Goal: Task Accomplishment & Management: Manage account settings

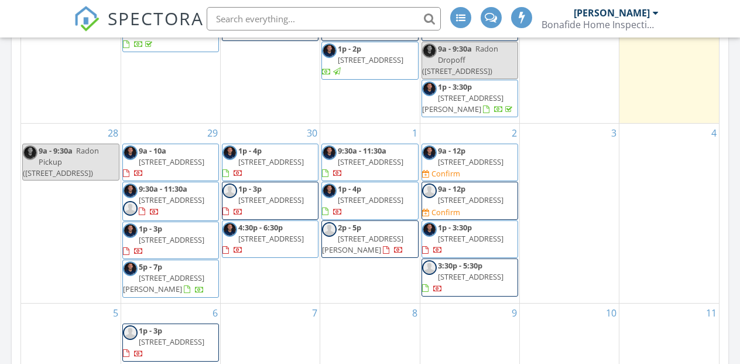
scroll to position [792, 0]
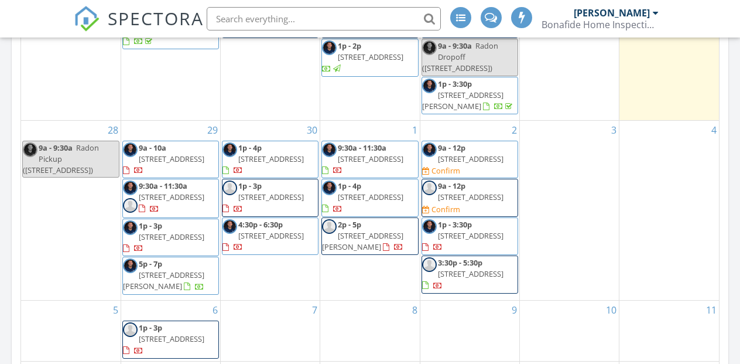
click at [482, 160] on span "23903 Wolf Rd, Bay Village 44140" at bounding box center [471, 158] width 66 height 11
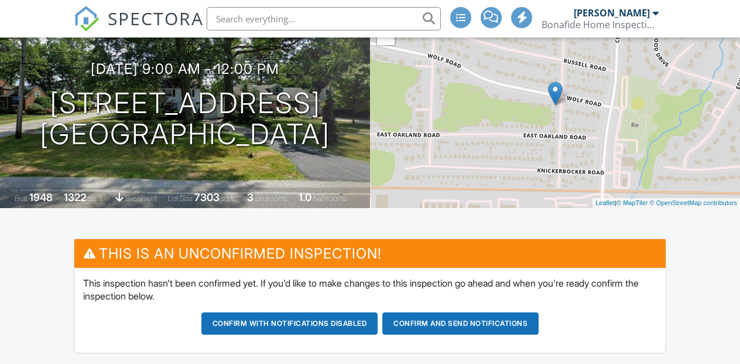
scroll to position [126, 0]
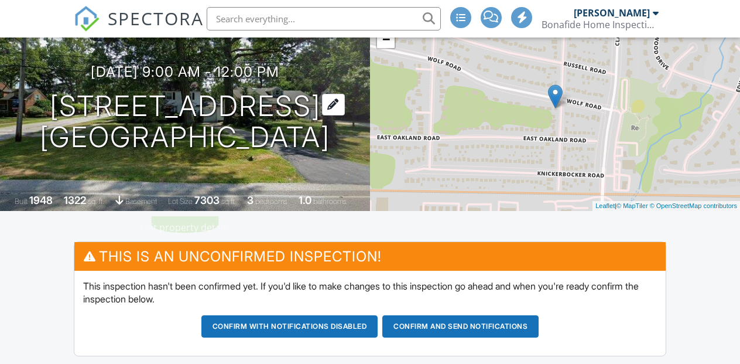
click at [168, 109] on h1 "[STREET_ADDRESS] [GEOGRAPHIC_DATA]" at bounding box center [185, 122] width 290 height 62
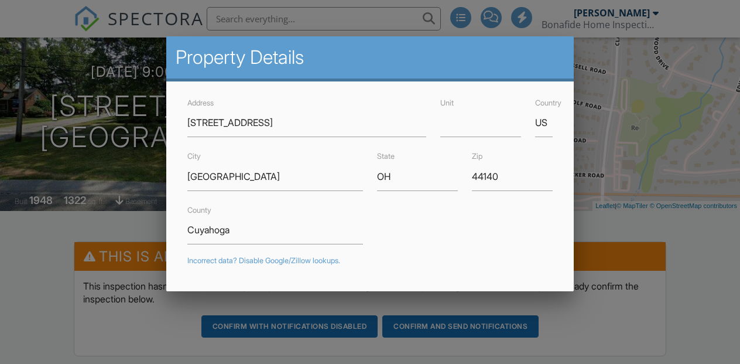
click at [24, 261] on div at bounding box center [370, 168] width 740 height 454
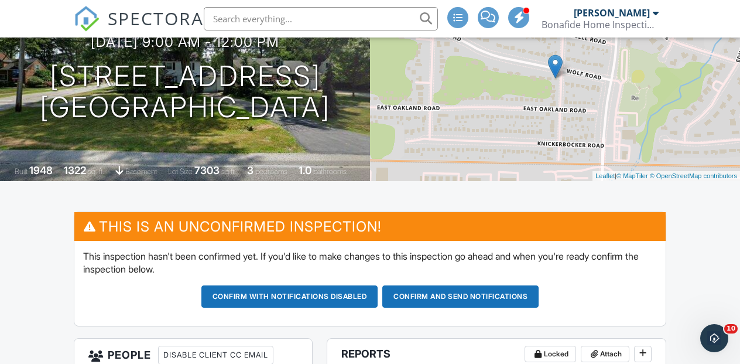
scroll to position [143, 0]
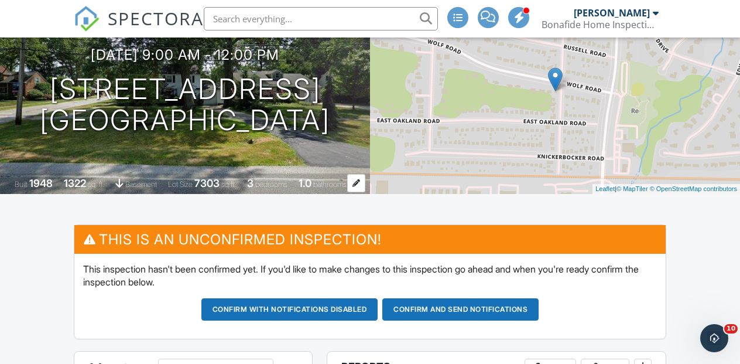
click at [66, 189] on div "Built 1948 1322 sq. ft. basement Lot Size 7303 sq.ft. 3 bedrooms 1.0 bathrooms" at bounding box center [185, 183] width 370 height 20
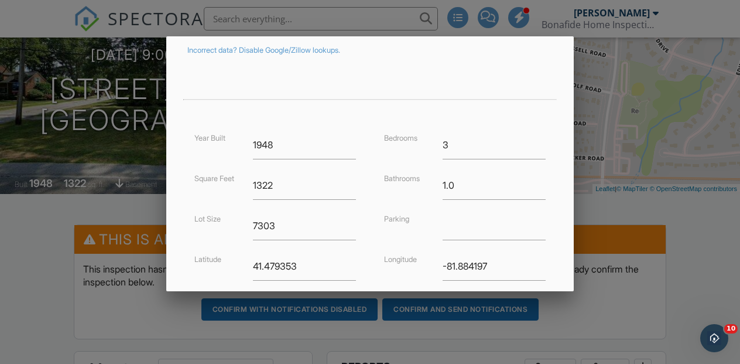
scroll to position [221, 0]
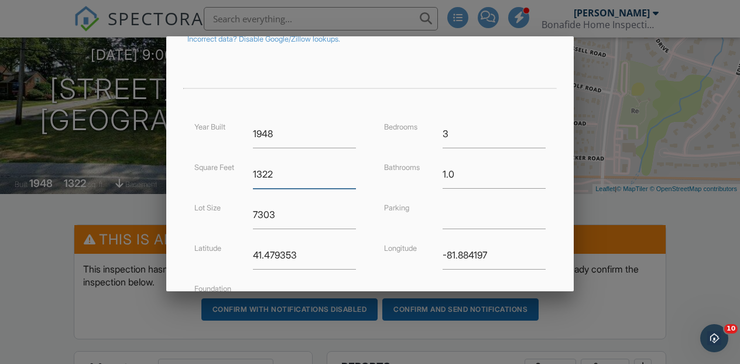
click at [273, 174] on input "1322" at bounding box center [304, 174] width 103 height 29
click at [262, 172] on input "1322" at bounding box center [304, 174] width 103 height 29
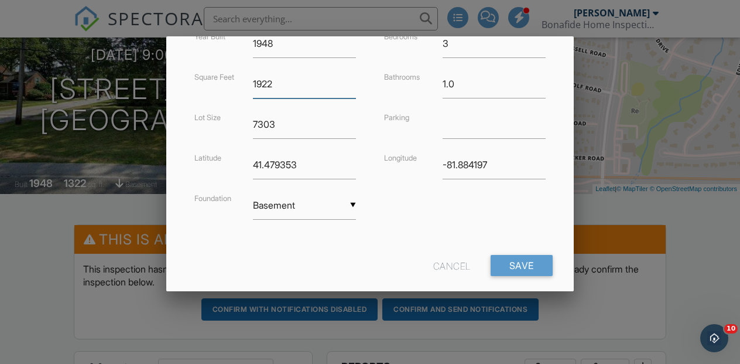
scroll to position [330, 0]
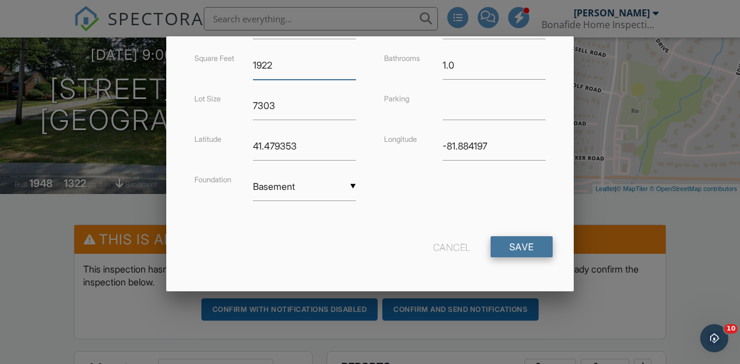
type input "1922"
click at [515, 242] on input "Save" at bounding box center [522, 246] width 62 height 21
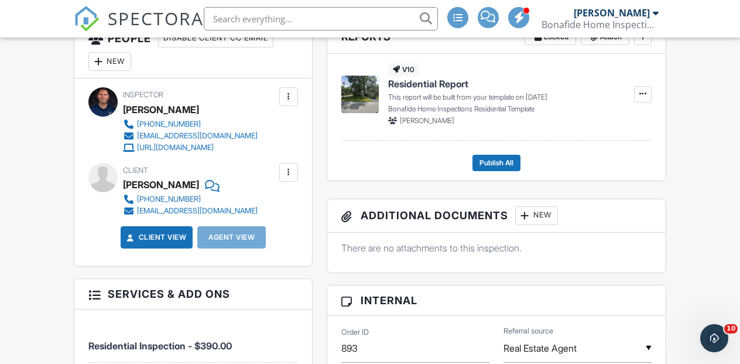
scroll to position [597, 0]
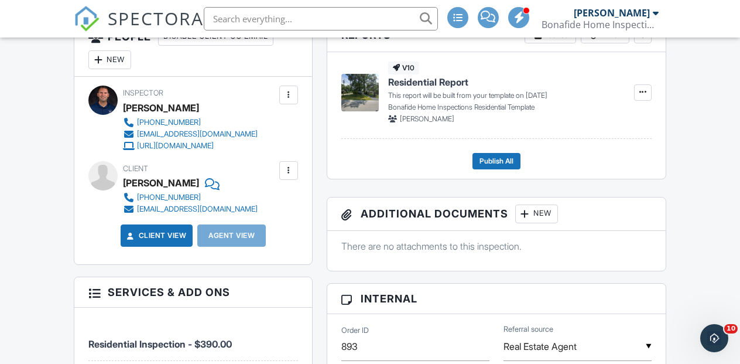
click at [42, 246] on div "Dashboard Inspections Templates Contacts Metrics Automations (Basic) Automation…" at bounding box center [370, 370] width 740 height 1859
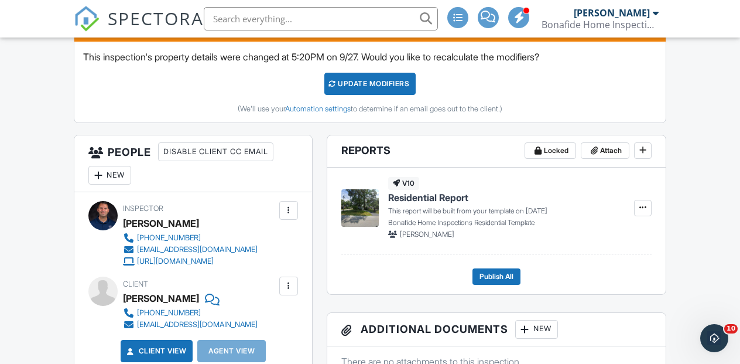
scroll to position [481, 0]
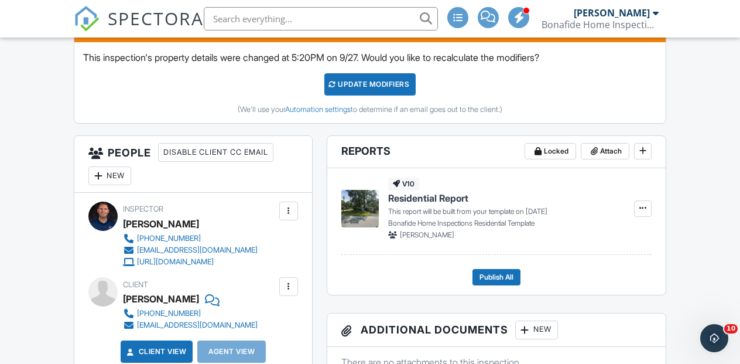
click at [123, 178] on div "New" at bounding box center [109, 175] width 43 height 19
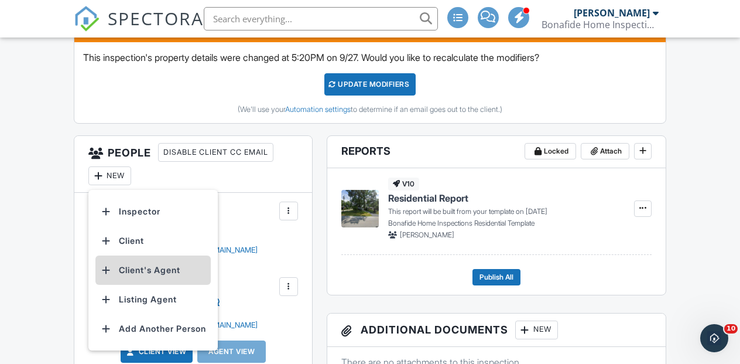
click at [151, 274] on li "Client's Agent" at bounding box center [152, 269] width 115 height 29
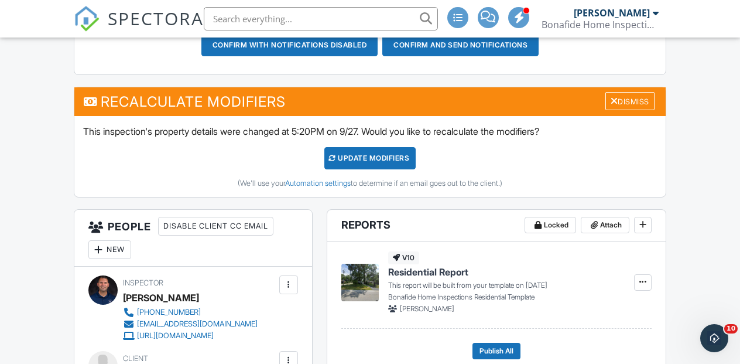
scroll to position [409, 0]
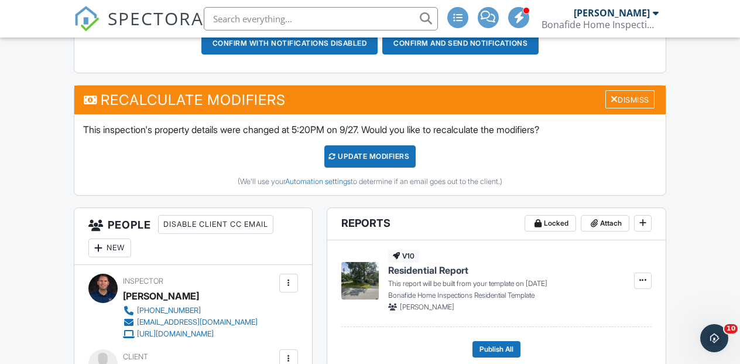
click at [354, 158] on div "UPDATE Modifiers" at bounding box center [370, 156] width 92 height 22
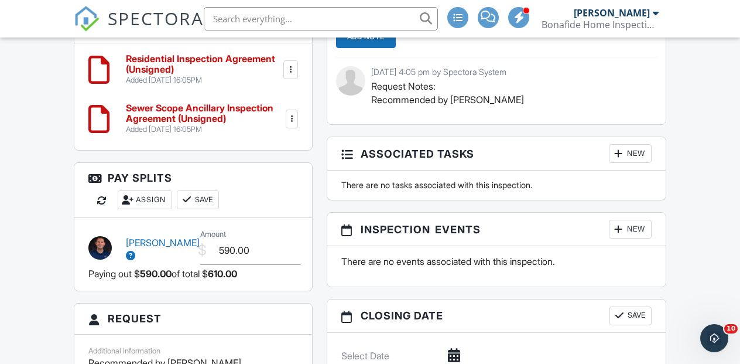
scroll to position [1121, 0]
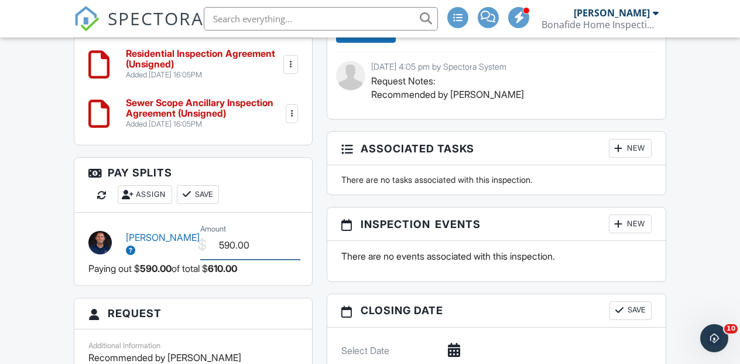
click at [232, 244] on input "590.00" at bounding box center [250, 245] width 100 height 29
type input "610.00"
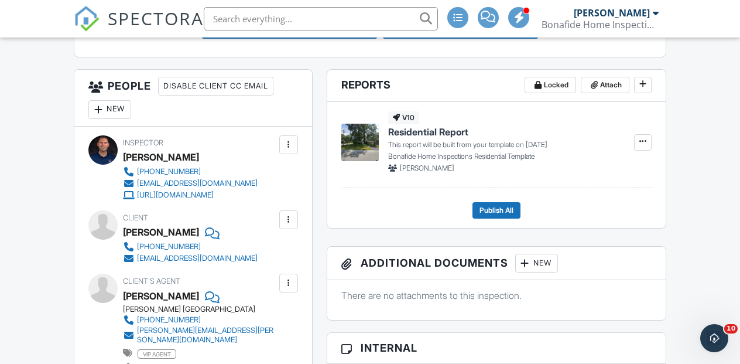
scroll to position [417, 0]
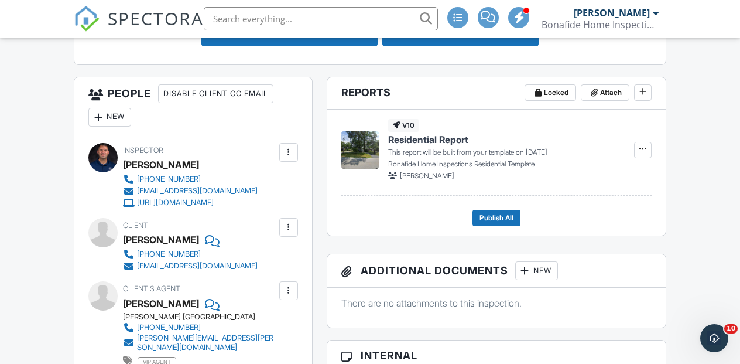
click at [124, 119] on div "New" at bounding box center [109, 117] width 43 height 19
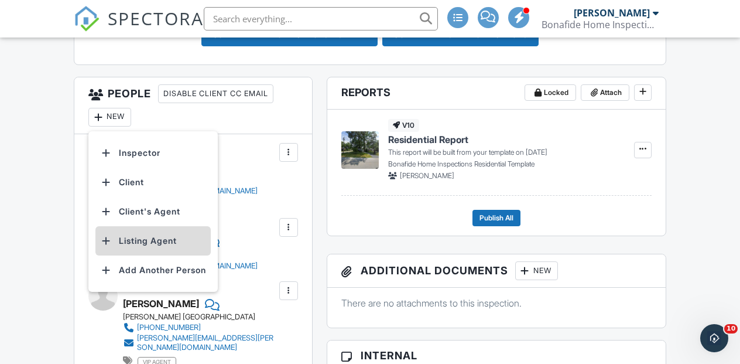
click at [139, 241] on li "Listing Agent" at bounding box center [152, 240] width 115 height 29
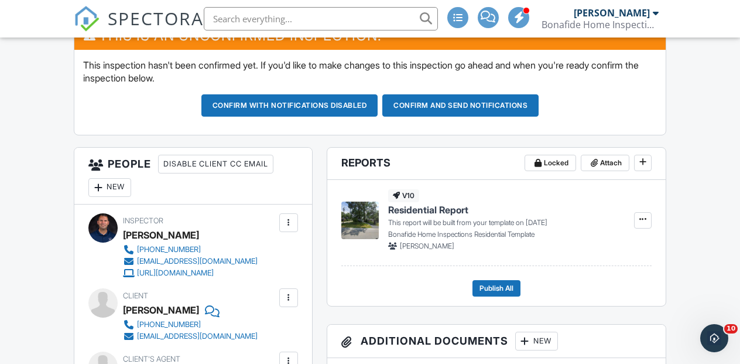
scroll to position [354, 0]
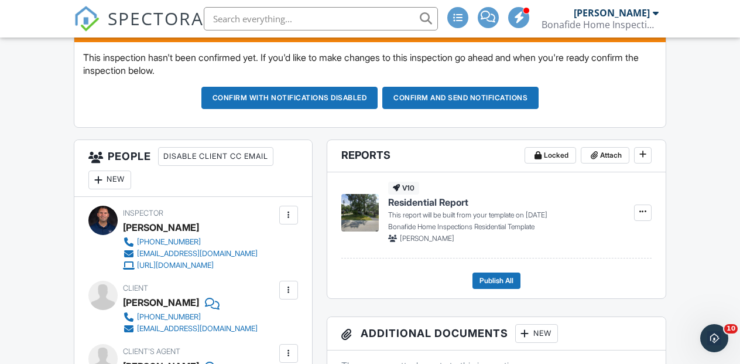
click at [478, 95] on button "Confirm and send notifications" at bounding box center [460, 98] width 156 height 22
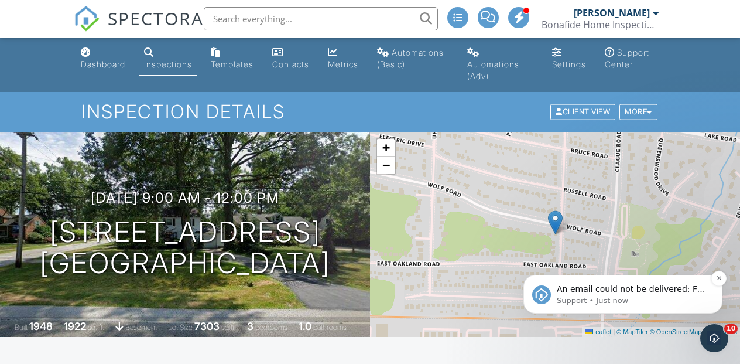
click at [659, 291] on span "An email could not be delivered: For more information, view Why emails don't ge…" at bounding box center [631, 300] width 149 height 33
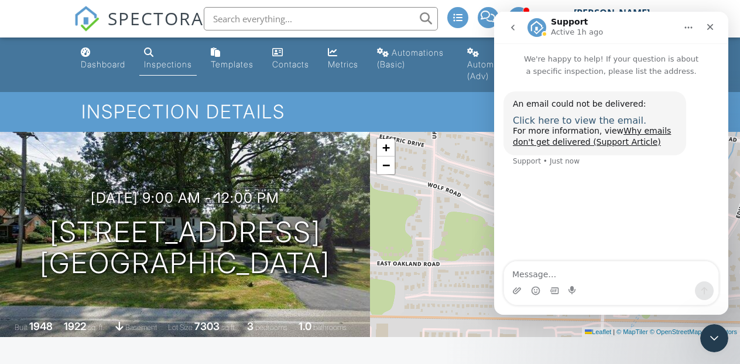
click at [546, 122] on span "Click here to view the email." at bounding box center [580, 120] width 134 height 11
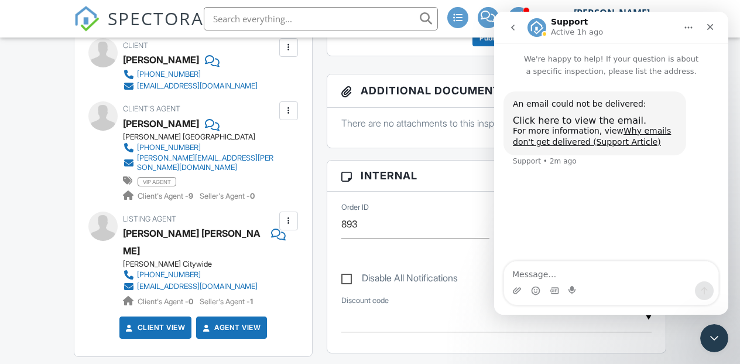
scroll to position [511, 0]
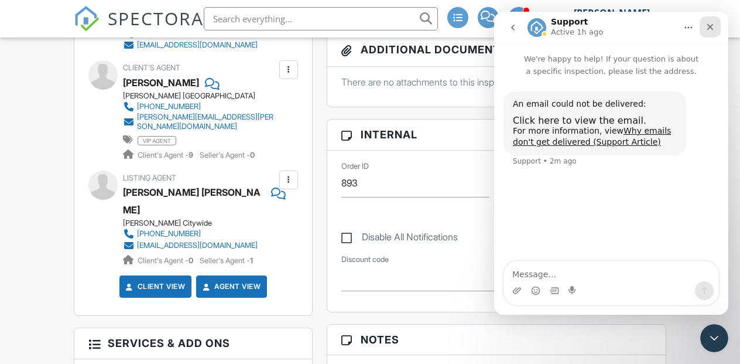
click at [708, 23] on icon "Close" at bounding box center [710, 26] width 9 height 9
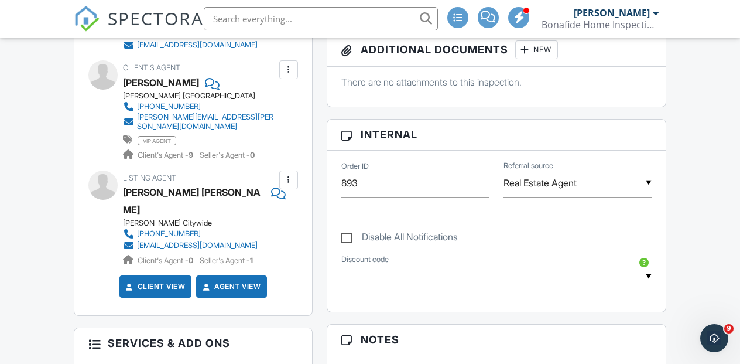
scroll to position [0, 0]
click at [286, 74] on div at bounding box center [289, 70] width 12 height 12
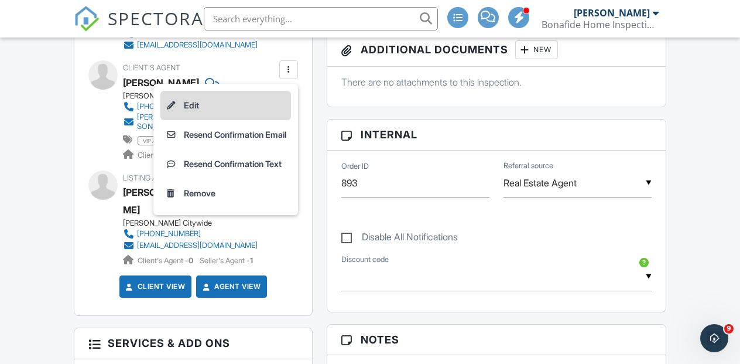
click at [179, 109] on li "Edit" at bounding box center [225, 105] width 131 height 29
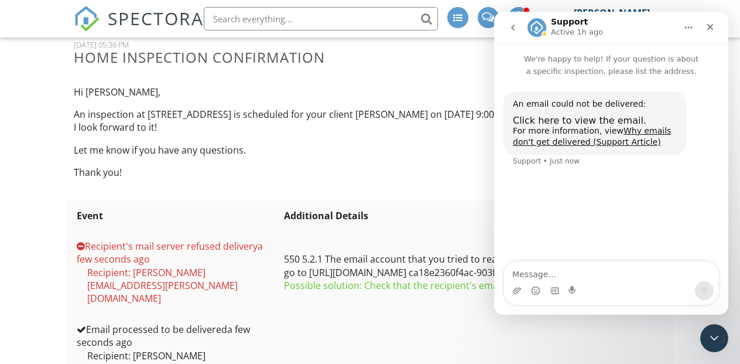
scroll to position [158, 0]
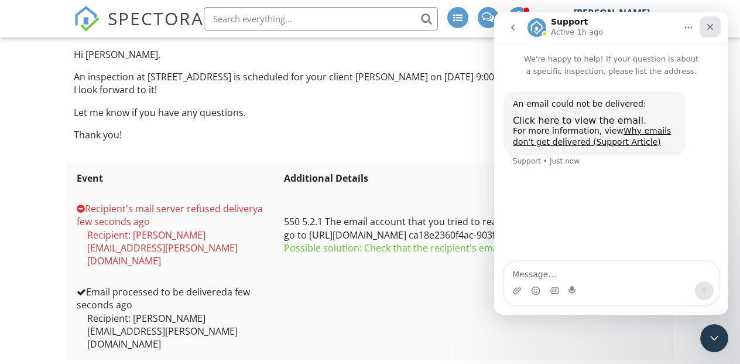
click at [710, 23] on icon "Close" at bounding box center [710, 26] width 9 height 9
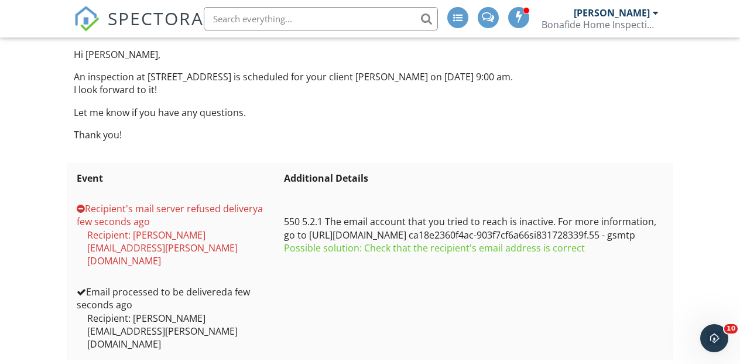
scroll to position [0, 0]
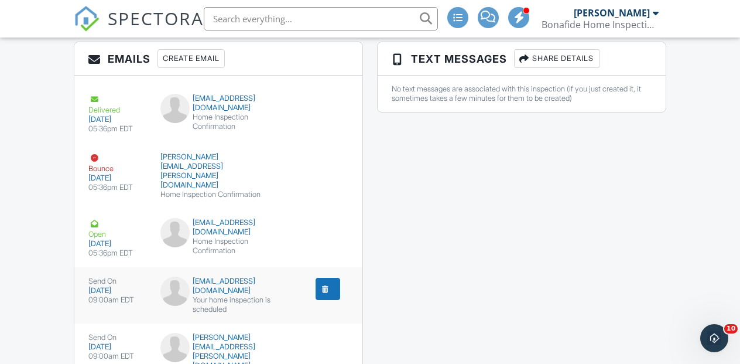
scroll to position [1642, 0]
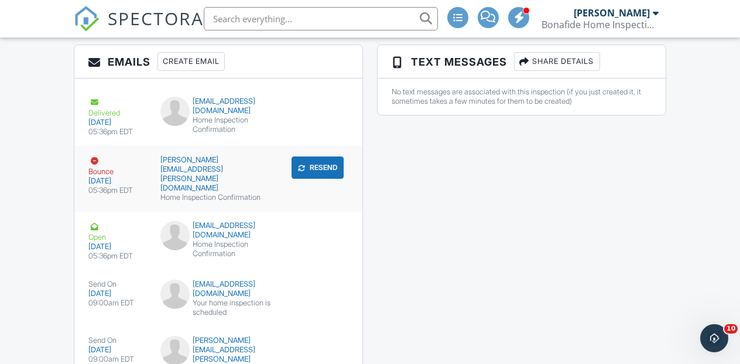
click at [327, 156] on button "Resend" at bounding box center [318, 167] width 52 height 22
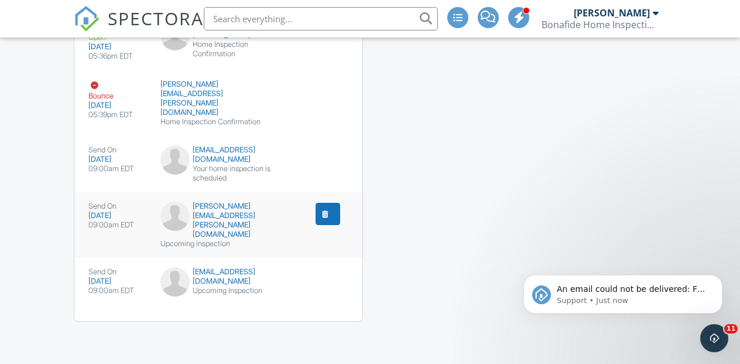
scroll to position [1827, 0]
click at [100, 211] on div "[DATE]" at bounding box center [117, 215] width 58 height 9
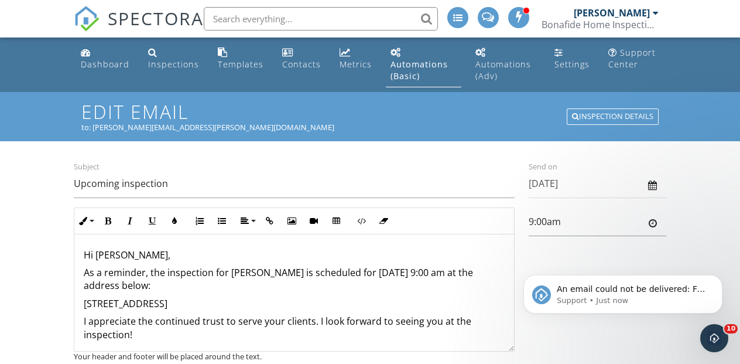
click at [174, 122] on div "to: [PERSON_NAME][EMAIL_ADDRESS][PERSON_NAME][DOMAIN_NAME]" at bounding box center [369, 126] width 577 height 9
click at [159, 126] on div "to: [PERSON_NAME][EMAIL_ADDRESS][PERSON_NAME][DOMAIN_NAME]" at bounding box center [369, 126] width 577 height 9
click at [101, 125] on div "to: [PERSON_NAME][EMAIL_ADDRESS][PERSON_NAME][DOMAIN_NAME]" at bounding box center [369, 126] width 577 height 9
click at [101, 125] on div "to: christina.paramore@chasegrouprealestate.com" at bounding box center [369, 126] width 577 height 9
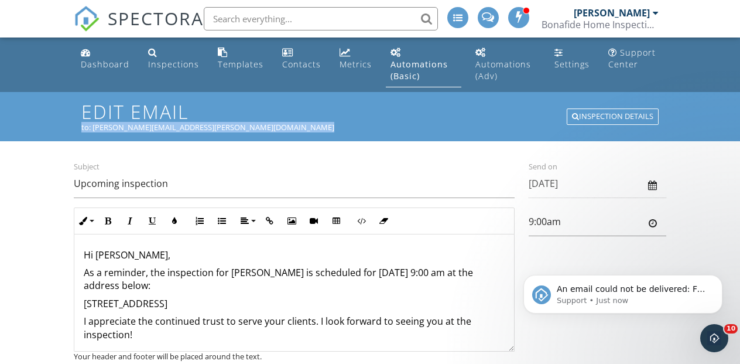
click at [101, 125] on div "to: christina.paramore@chasegrouprealestate.com" at bounding box center [369, 126] width 577 height 9
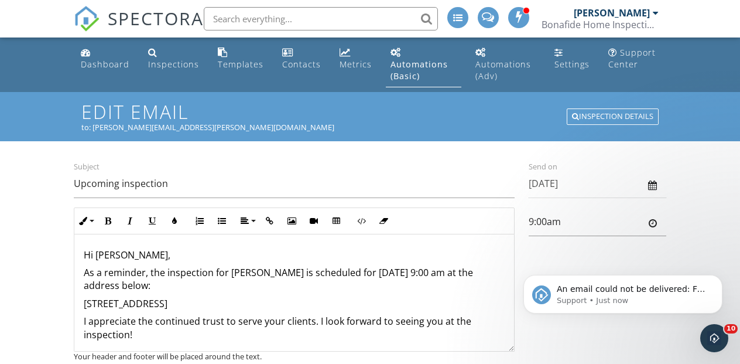
click at [123, 128] on div "to: christina.paramore@chasegrouprealestate.com" at bounding box center [369, 126] width 577 height 9
click at [263, 129] on div "to: christina.paramore@chasegrouprealestate.com" at bounding box center [369, 126] width 577 height 9
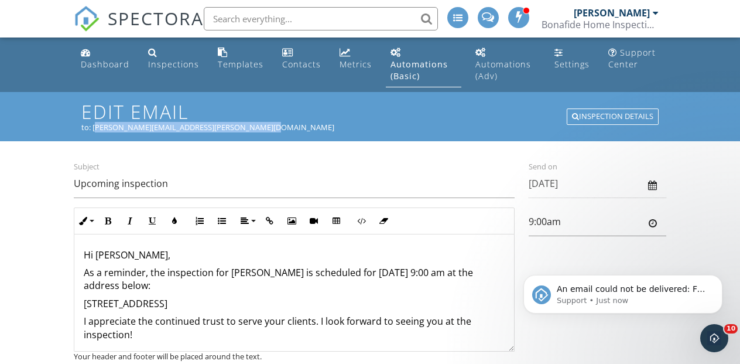
drag, startPoint x: 263, startPoint y: 129, endPoint x: 97, endPoint y: 126, distance: 166.3
click at [97, 126] on div "to: christina.paramore@chasegrouprealestate.com" at bounding box center [369, 126] width 577 height 9
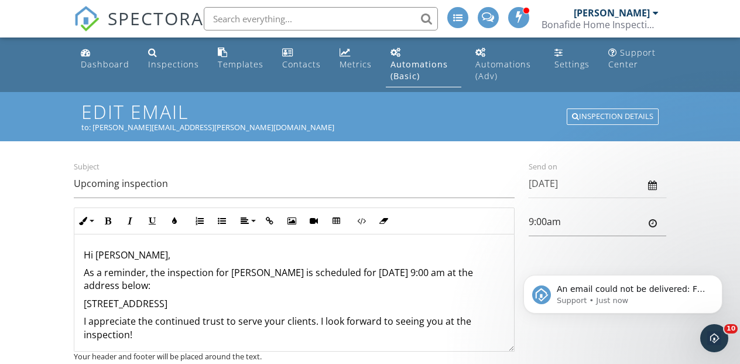
click at [61, 125] on div "Edit Email to: christina.paramore@chasegrouprealestate.com Inspection Details" at bounding box center [370, 116] width 740 height 49
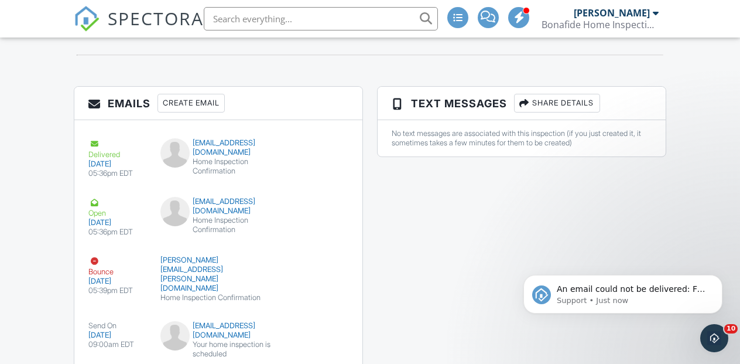
scroll to position [1827, 0]
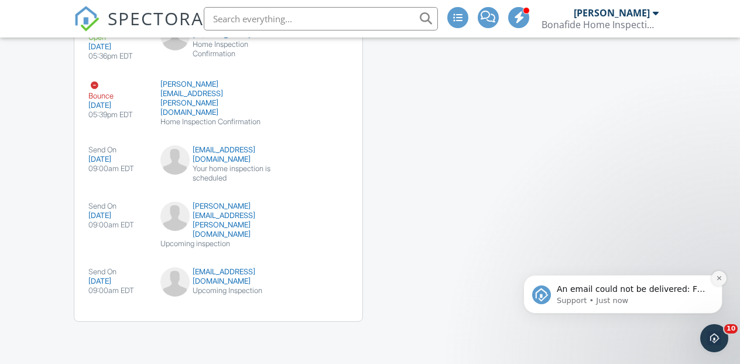
click at [716, 276] on icon "Dismiss notification" at bounding box center [719, 278] width 6 height 6
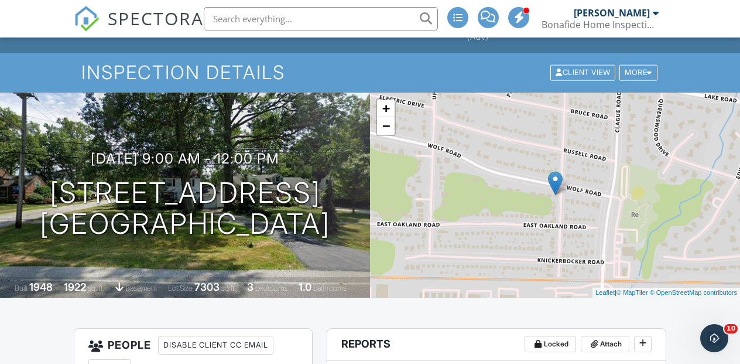
scroll to position [0, 0]
